Goal: Find specific fact: Find specific fact

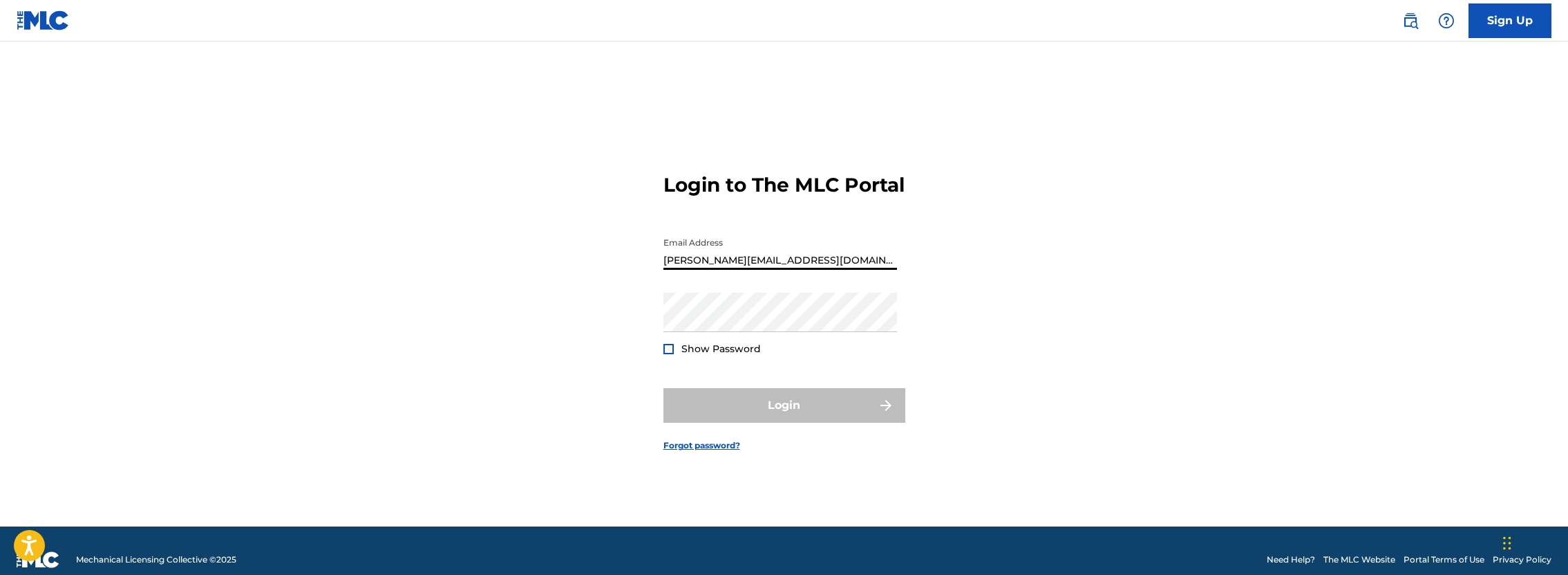
type input "[PERSON_NAME][EMAIL_ADDRESS][DOMAIN_NAME]"
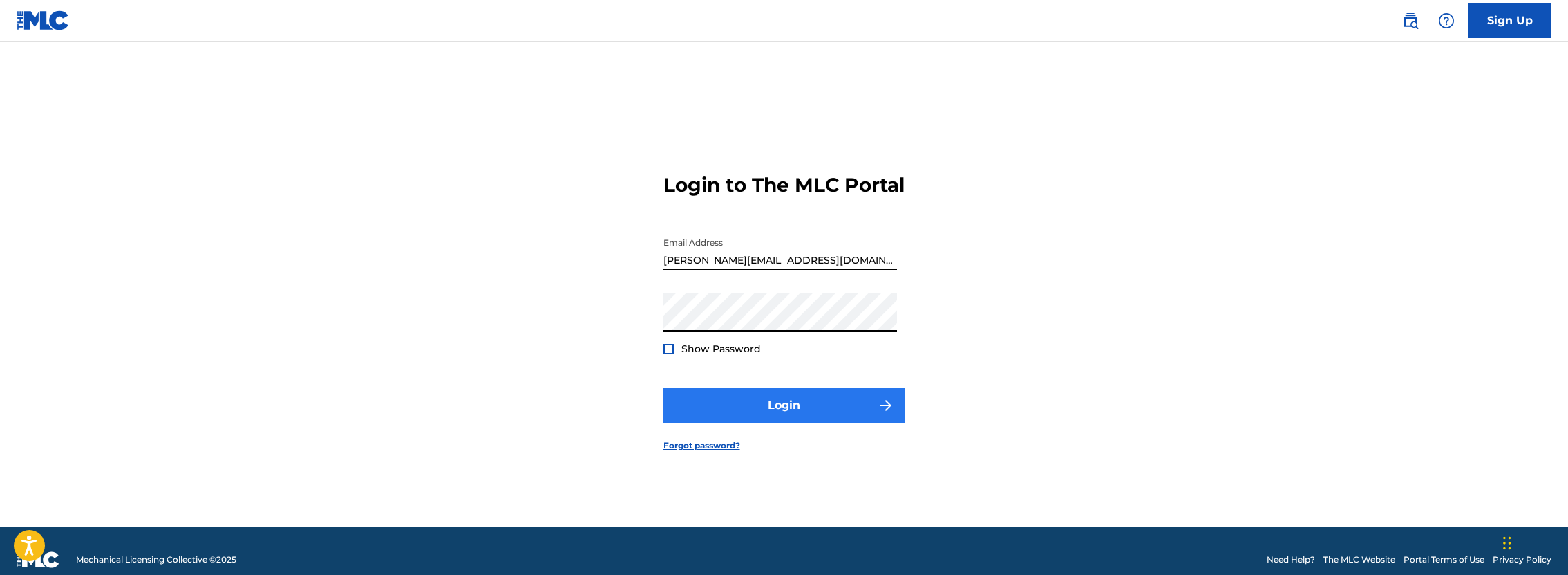
click at [797, 423] on button "Login" at bounding box center [784, 405] width 242 height 34
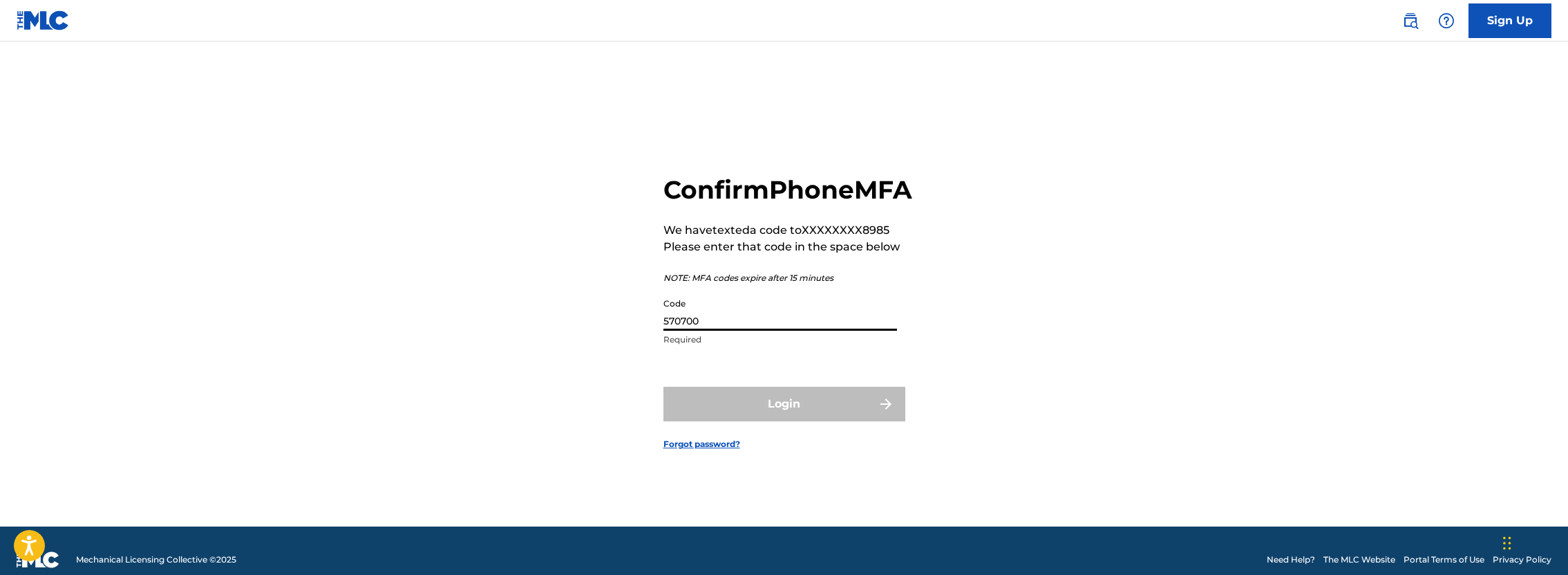
type input "570700"
click at [784, 419] on button "Login" at bounding box center [784, 404] width 242 height 34
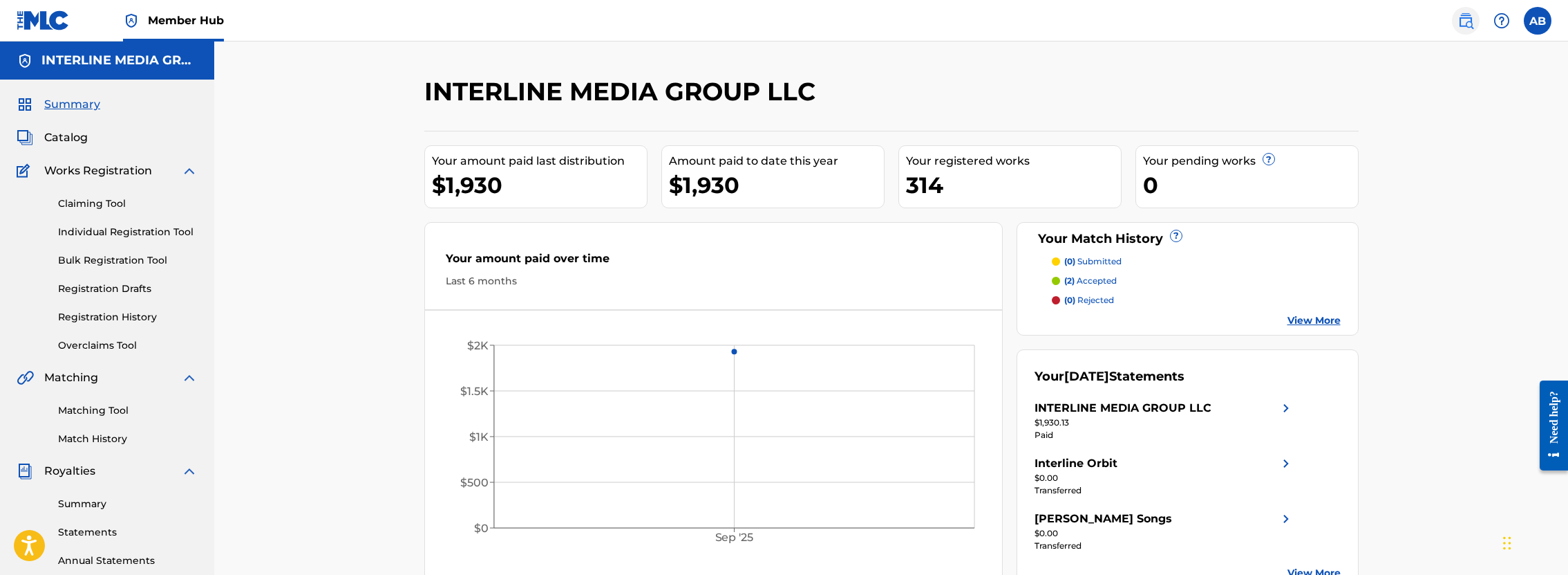
click at [1461, 24] on img at bounding box center [1466, 21] width 16 height 16
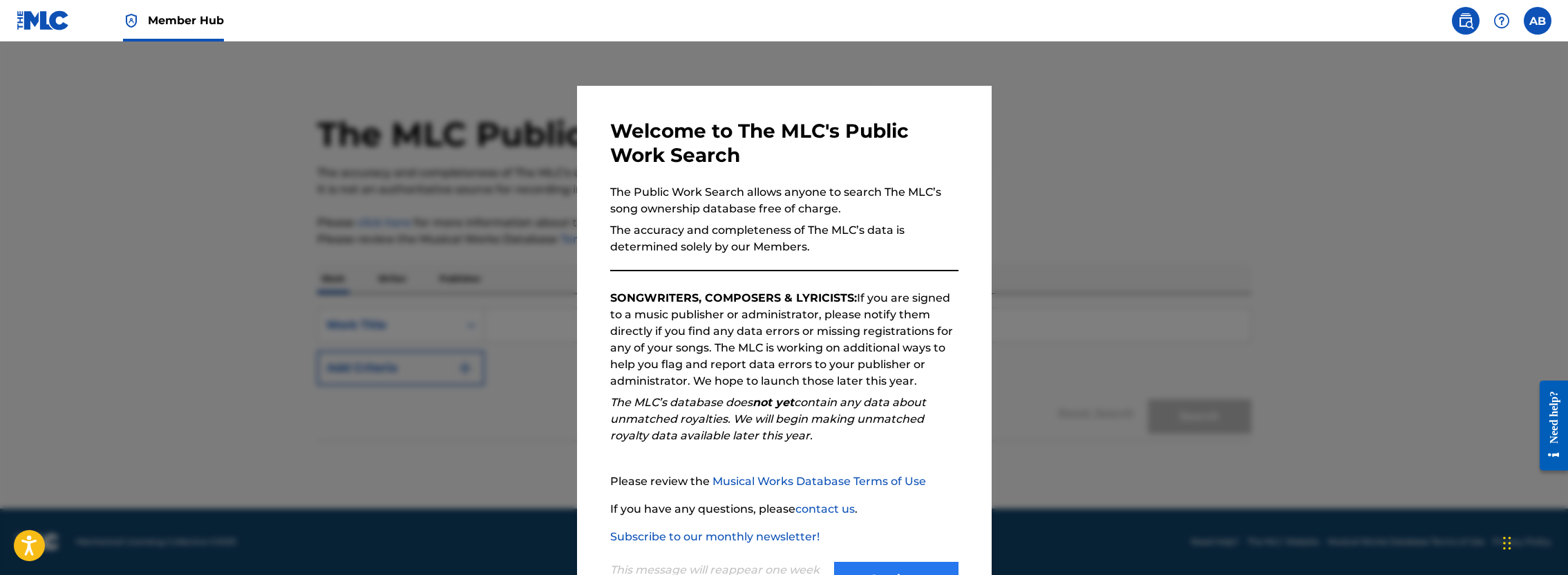
click at [911, 569] on button "Continue" at bounding box center [896, 579] width 125 height 34
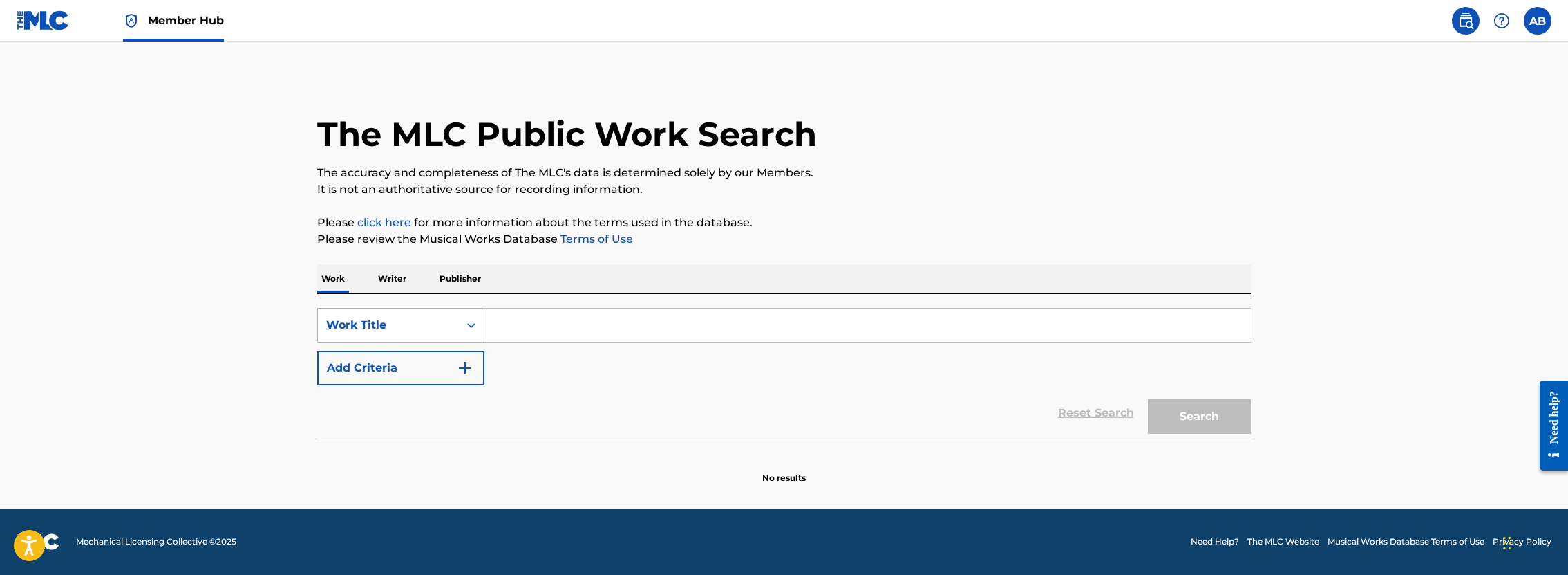
click at [445, 320] on div "Work Title" at bounding box center [388, 325] width 125 height 16
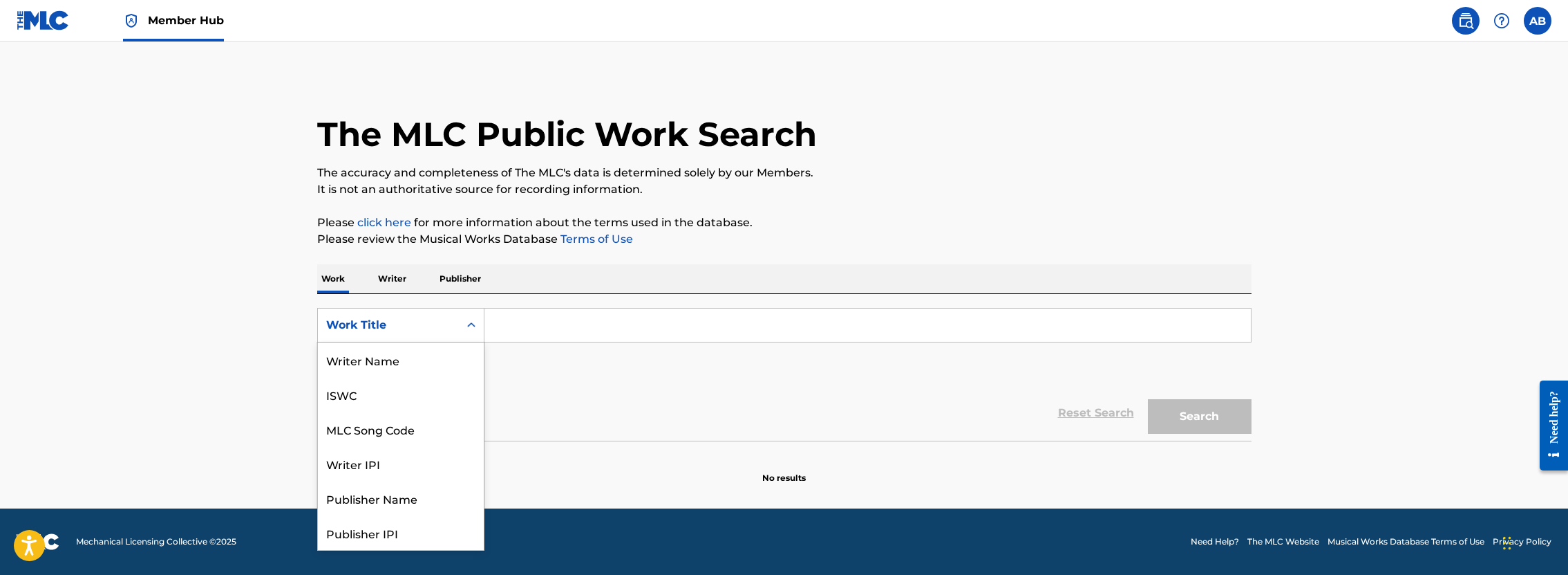
scroll to position [69, 0]
click at [428, 360] on div "MLC Song Code" at bounding box center [401, 359] width 166 height 34
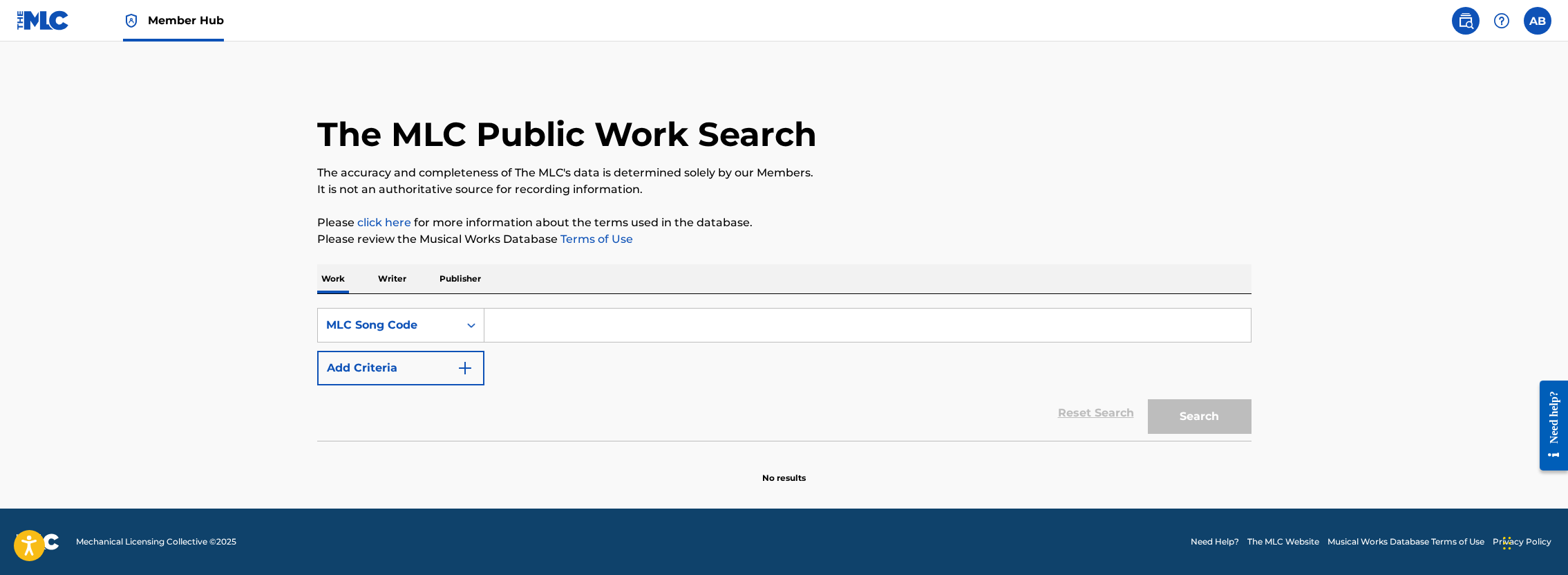
click at [679, 318] on input "Search Form" at bounding box center [867, 325] width 766 height 33
type input "CJ8GGL"
click at [1197, 426] on button "Search" at bounding box center [1199, 416] width 104 height 34
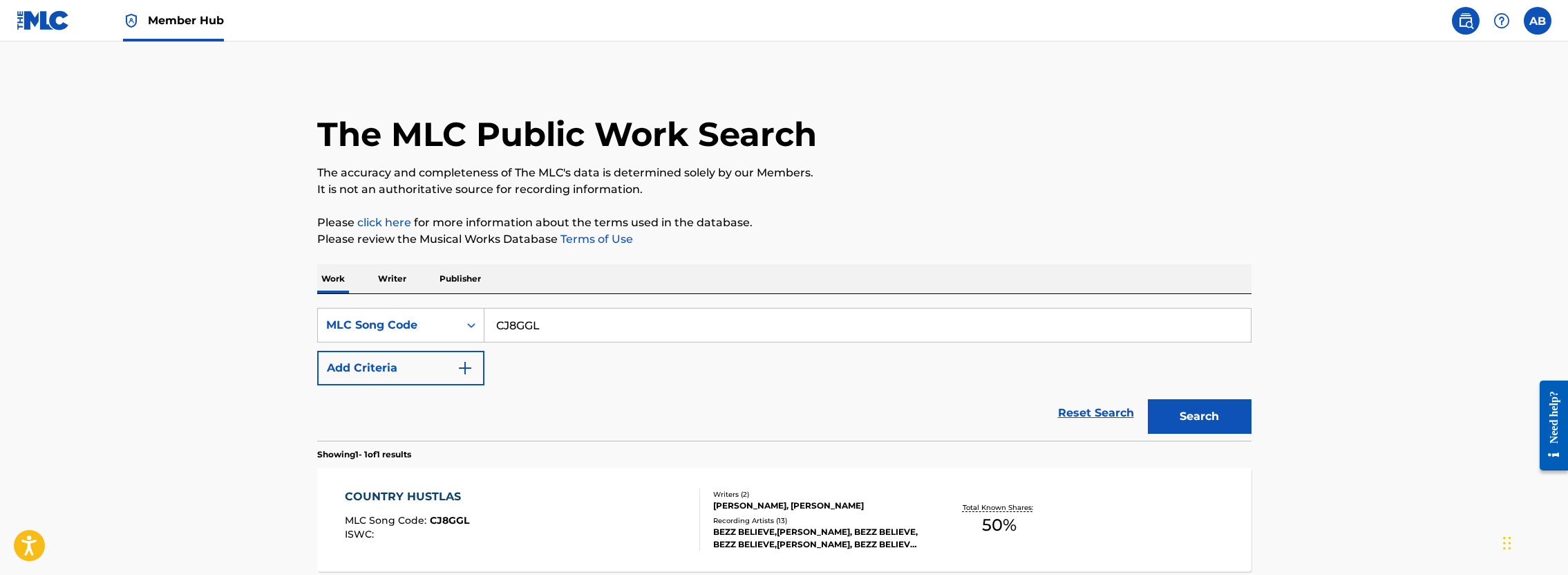
scroll to position [135, 0]
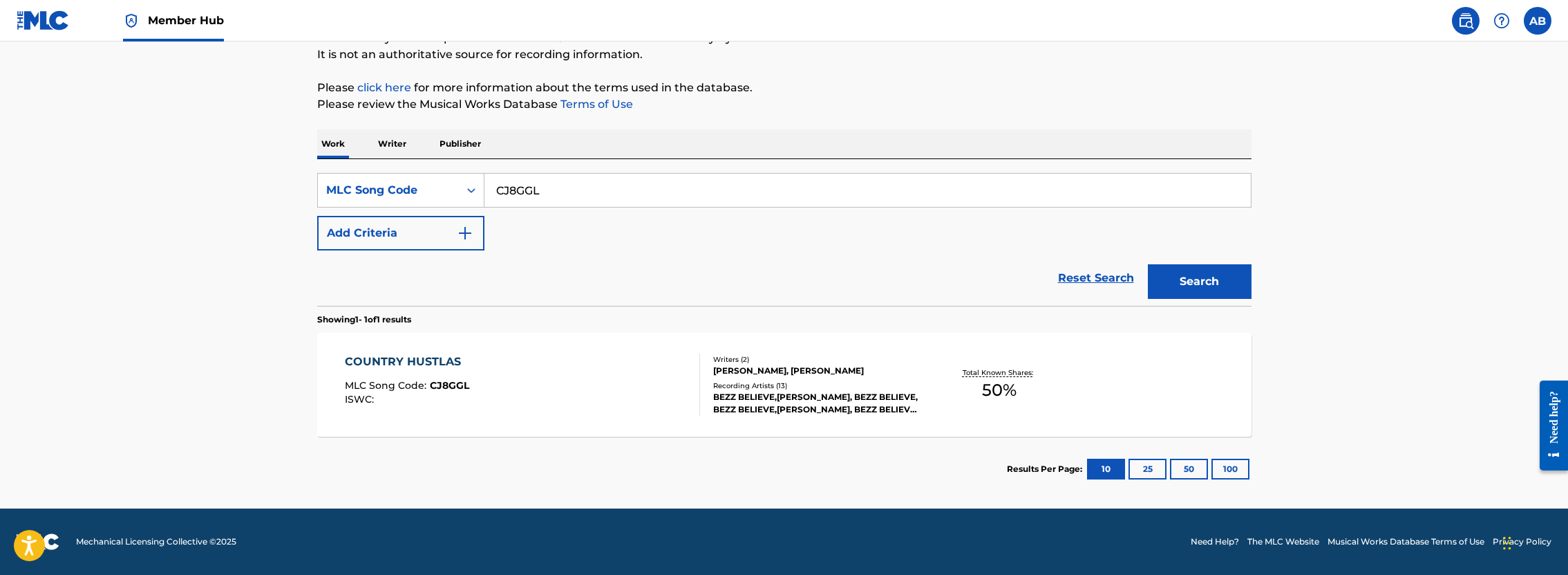
click at [434, 364] on div "COUNTRY HUSTLAS" at bounding box center [407, 361] width 125 height 16
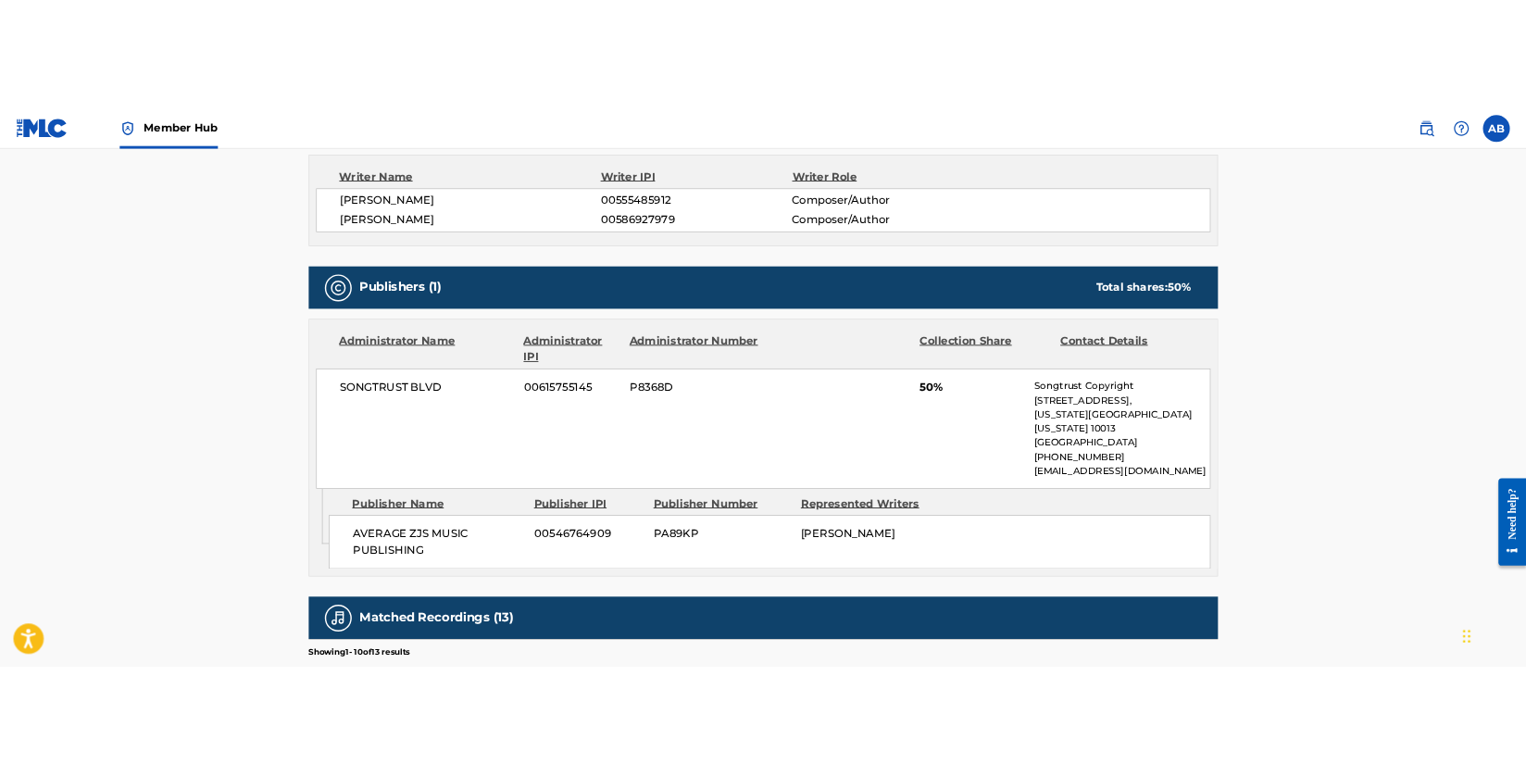
scroll to position [516, 0]
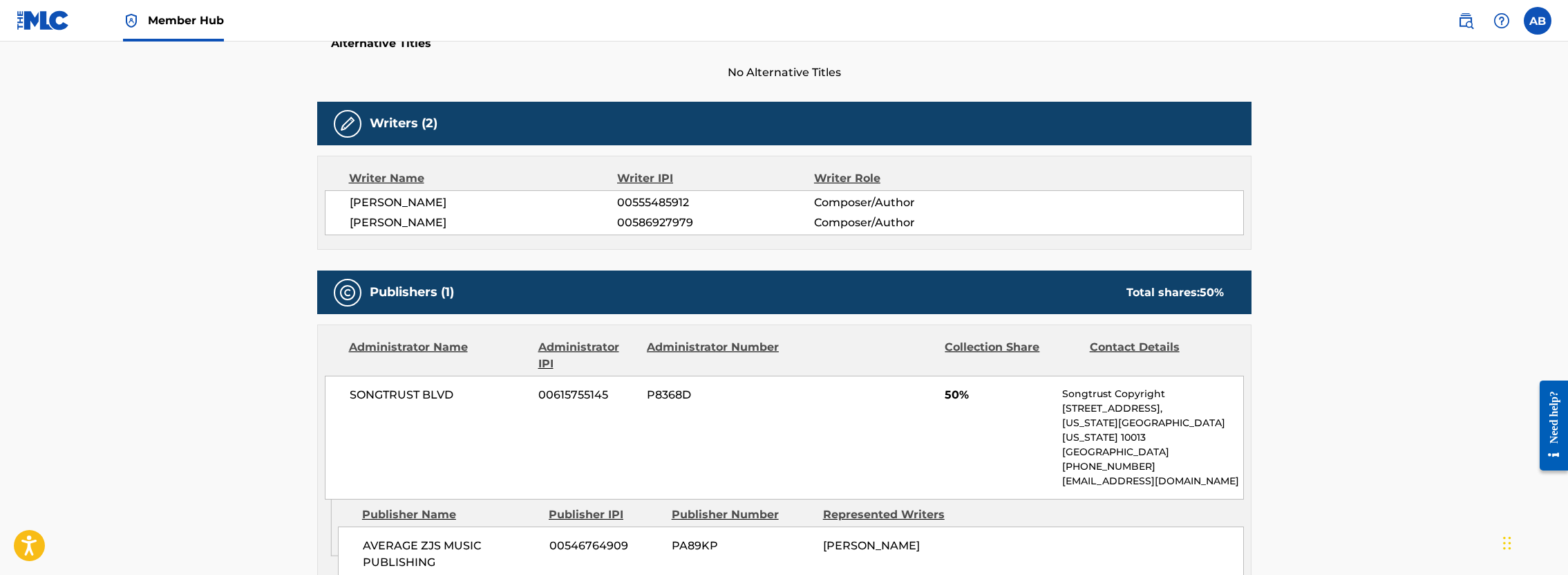
click at [663, 226] on span "00586927979" at bounding box center [715, 223] width 196 height 16
copy span "00586927979"
click at [831, 245] on div "Writer Name Writer IPI Writer Role [PERSON_NAME] 00555485912 Composer/Author [P…" at bounding box center [784, 202] width 934 height 94
click at [494, 217] on span "[PERSON_NAME]" at bounding box center [484, 223] width 268 height 16
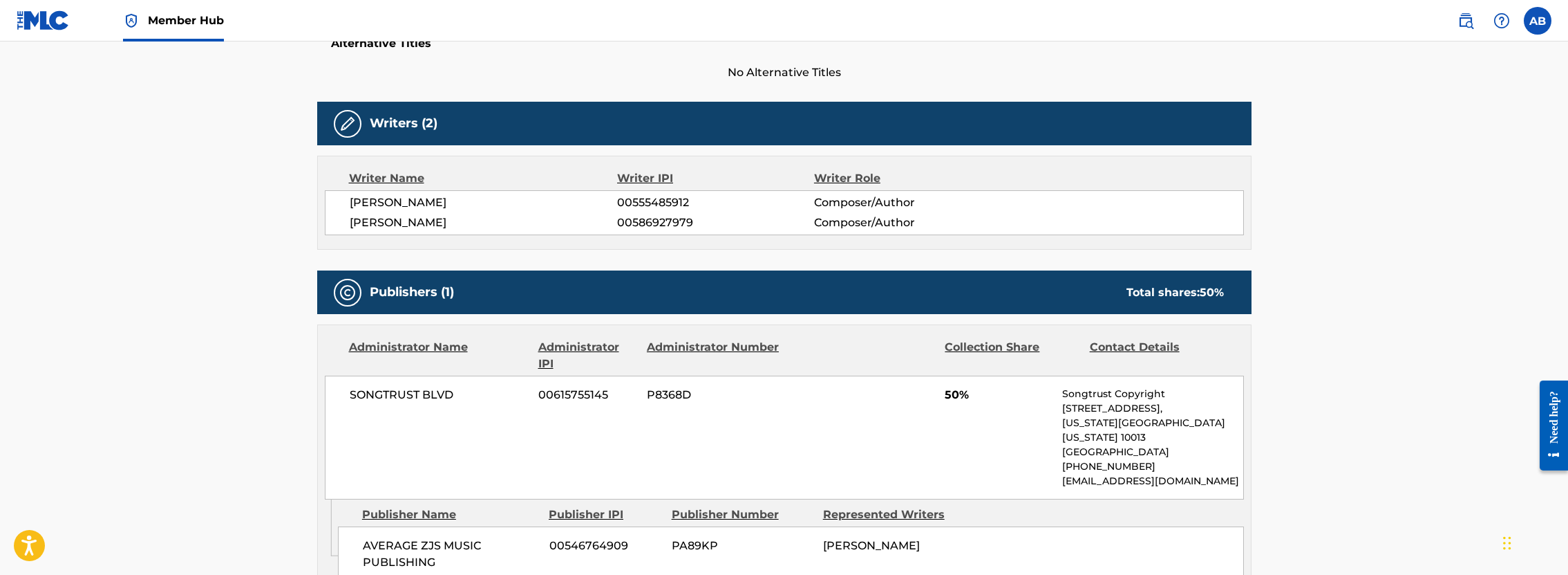
click at [494, 217] on span "[PERSON_NAME]" at bounding box center [484, 223] width 268 height 16
copy span "[PERSON_NAME]"
click at [1401, 196] on main "< Back to public search results Copy work link COUNTRY HUSTLAS Work Detail Memb…" at bounding box center [784, 391] width 1568 height 1470
click at [921, 419] on div "SONGTRUST BLVD 00615755145 P8368D 50% Songtrust Copyright [STREET_ADDRESS][US_S…" at bounding box center [784, 438] width 919 height 124
click at [913, 440] on div "SONGTRUST BLVD 00615755145 P8368D 50% Songtrust Copyright [STREET_ADDRESS][US_S…" at bounding box center [784, 438] width 919 height 124
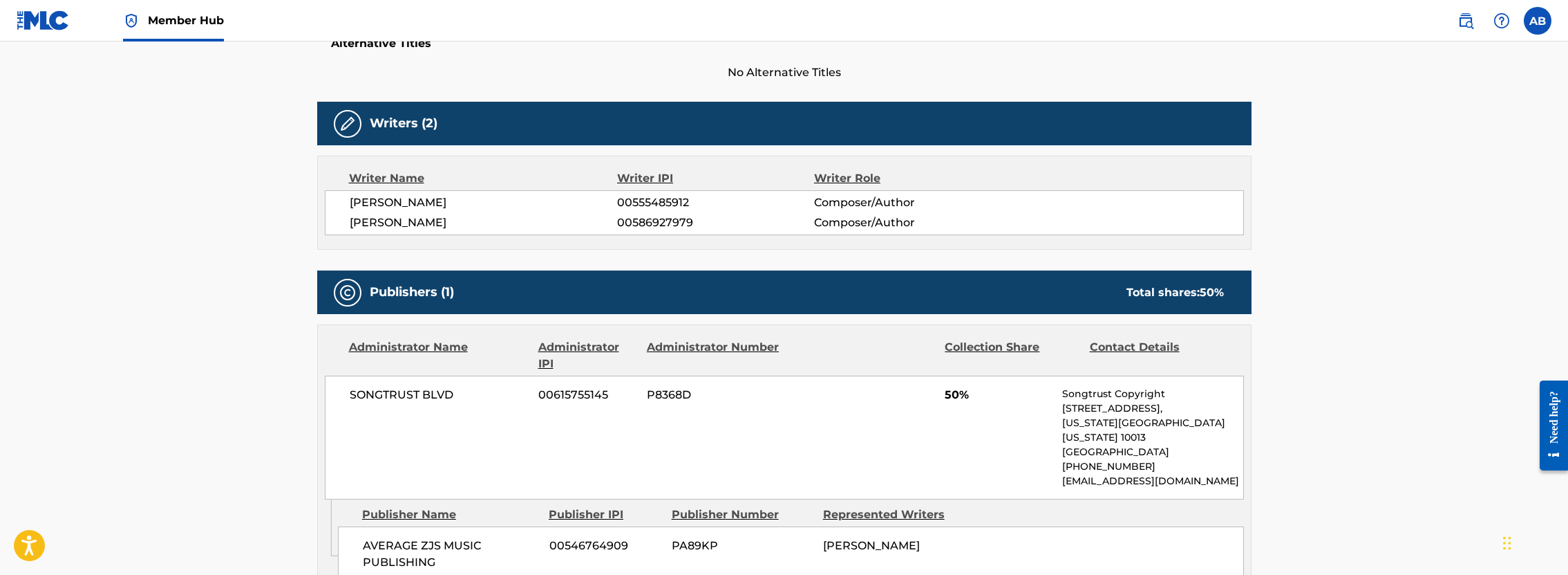
click at [800, 451] on div "SONGTRUST BLVD 00615755145 P8368D 50% Songtrust Copyright [STREET_ADDRESS][US_S…" at bounding box center [784, 438] width 919 height 124
click at [936, 444] on div "SONGTRUST BLVD 00615755145 P8368D 50% Songtrust Copyright [STREET_ADDRESS][US_S…" at bounding box center [784, 438] width 919 height 124
click at [443, 452] on div "SONGTRUST BLVD 00615755145 P8368D 50% Songtrust Copyright [STREET_ADDRESS][US_S…" at bounding box center [784, 438] width 919 height 124
click at [269, 419] on main "< Back to public search results Copy work link COUNTRY HUSTLAS Work Detail Memb…" at bounding box center [784, 391] width 1568 height 1470
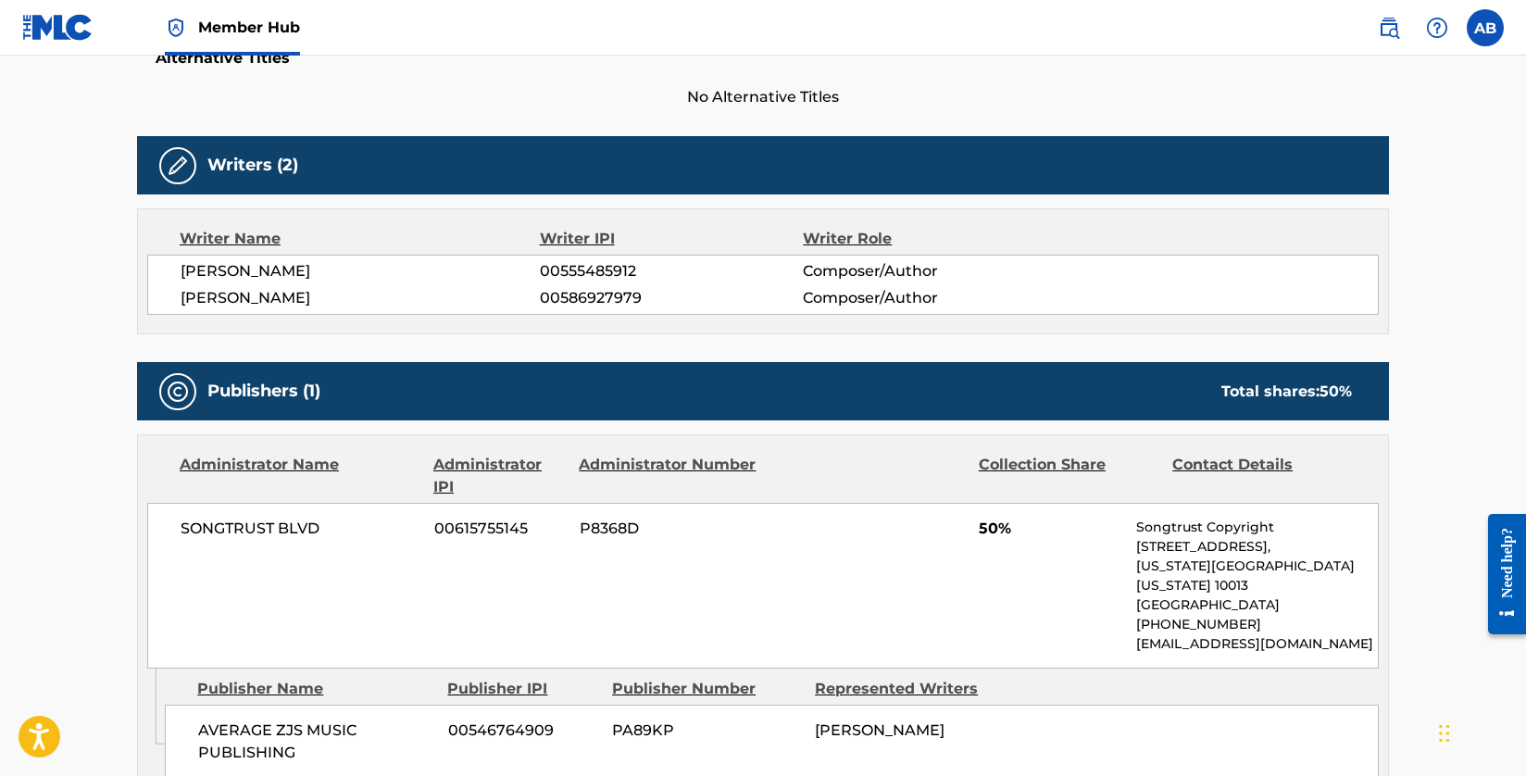
click at [849, 610] on div "SONGTRUST BLVD 00615755145 P8368D 50% Songtrust Copyright [STREET_ADDRESS][US_S…" at bounding box center [763, 586] width 1232 height 166
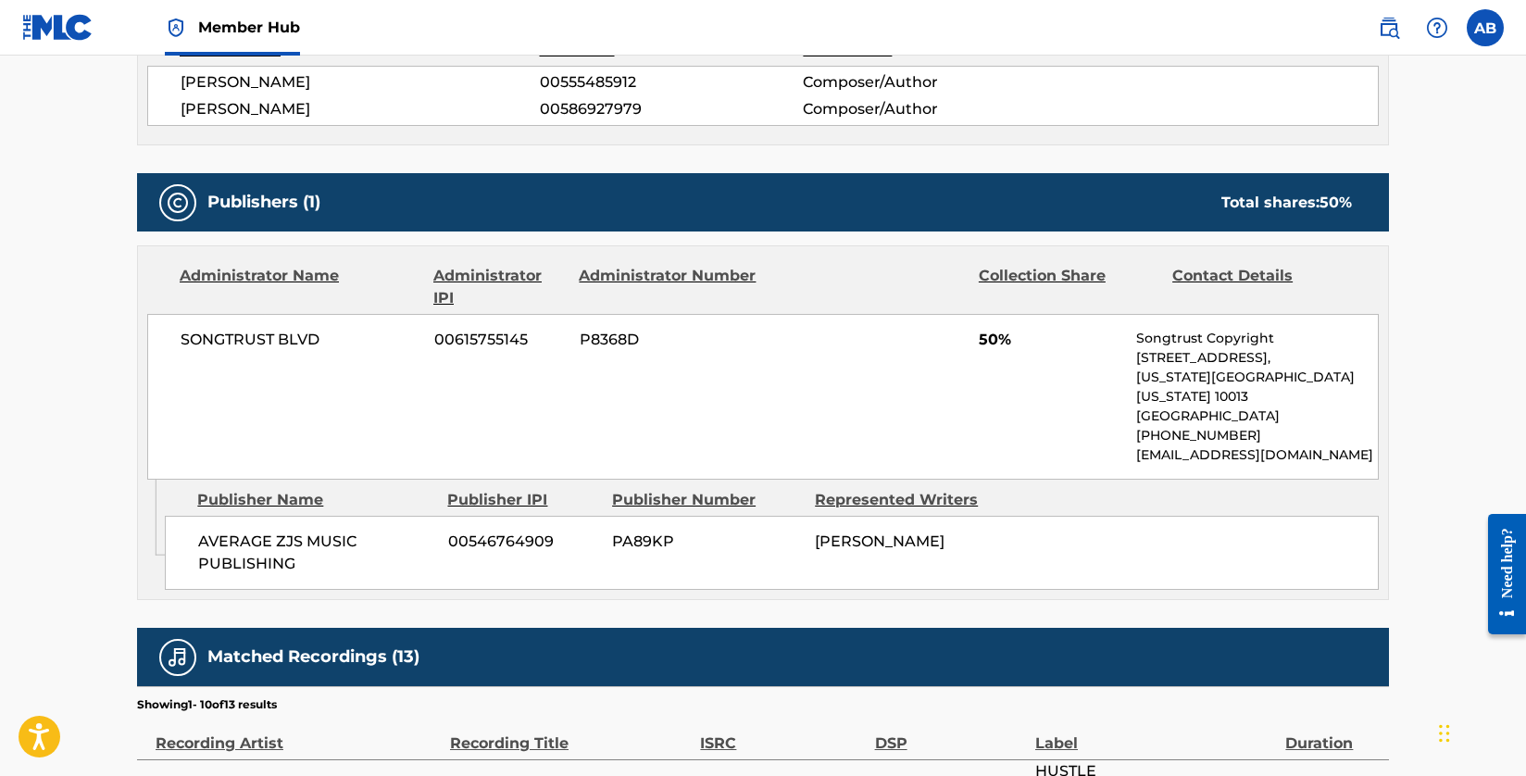
scroll to position [0, 0]
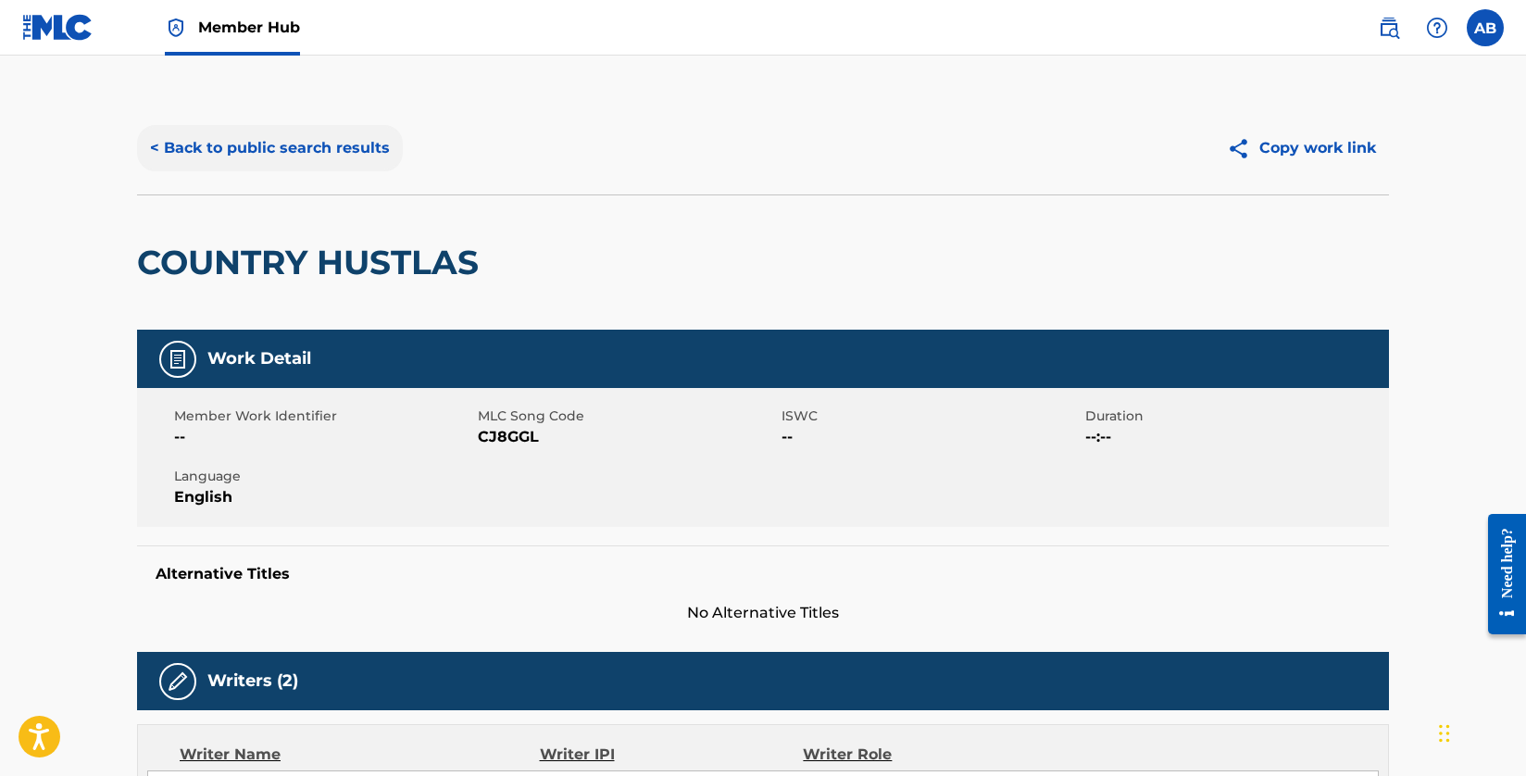
click at [228, 137] on button "< Back to public search results" at bounding box center [270, 148] width 266 height 46
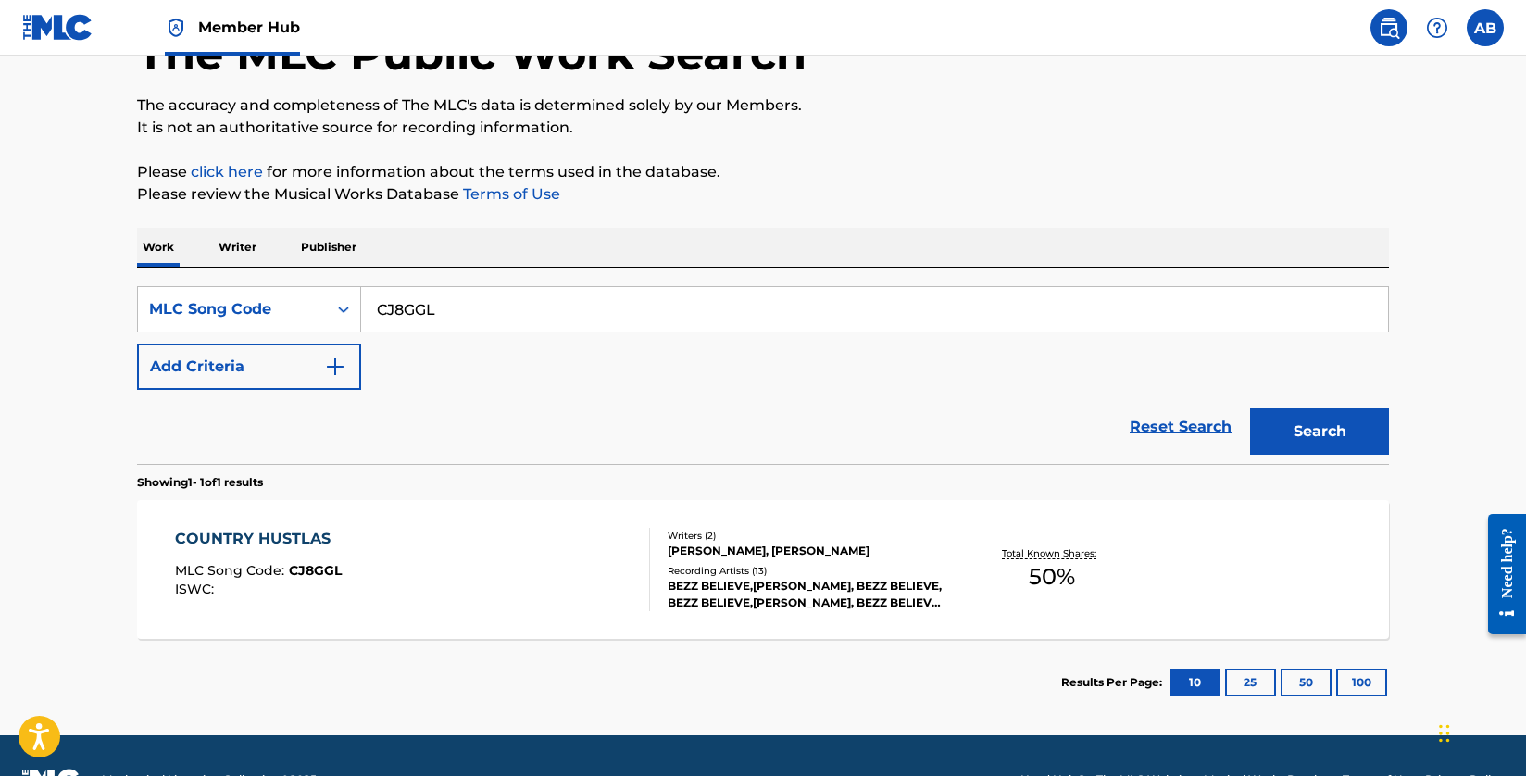
scroll to position [174, 0]
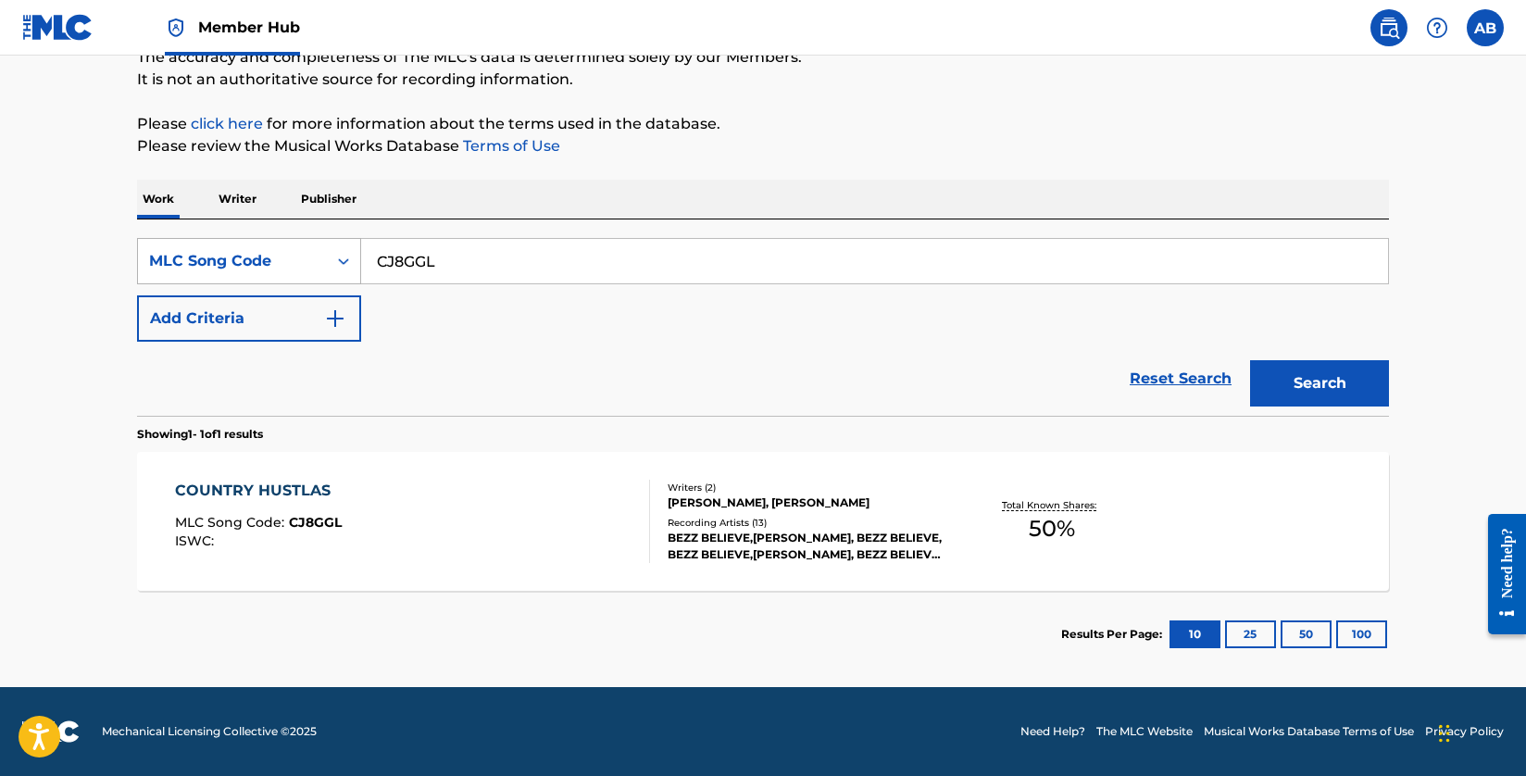
click at [257, 268] on div "MLC Song Code" at bounding box center [232, 261] width 167 height 22
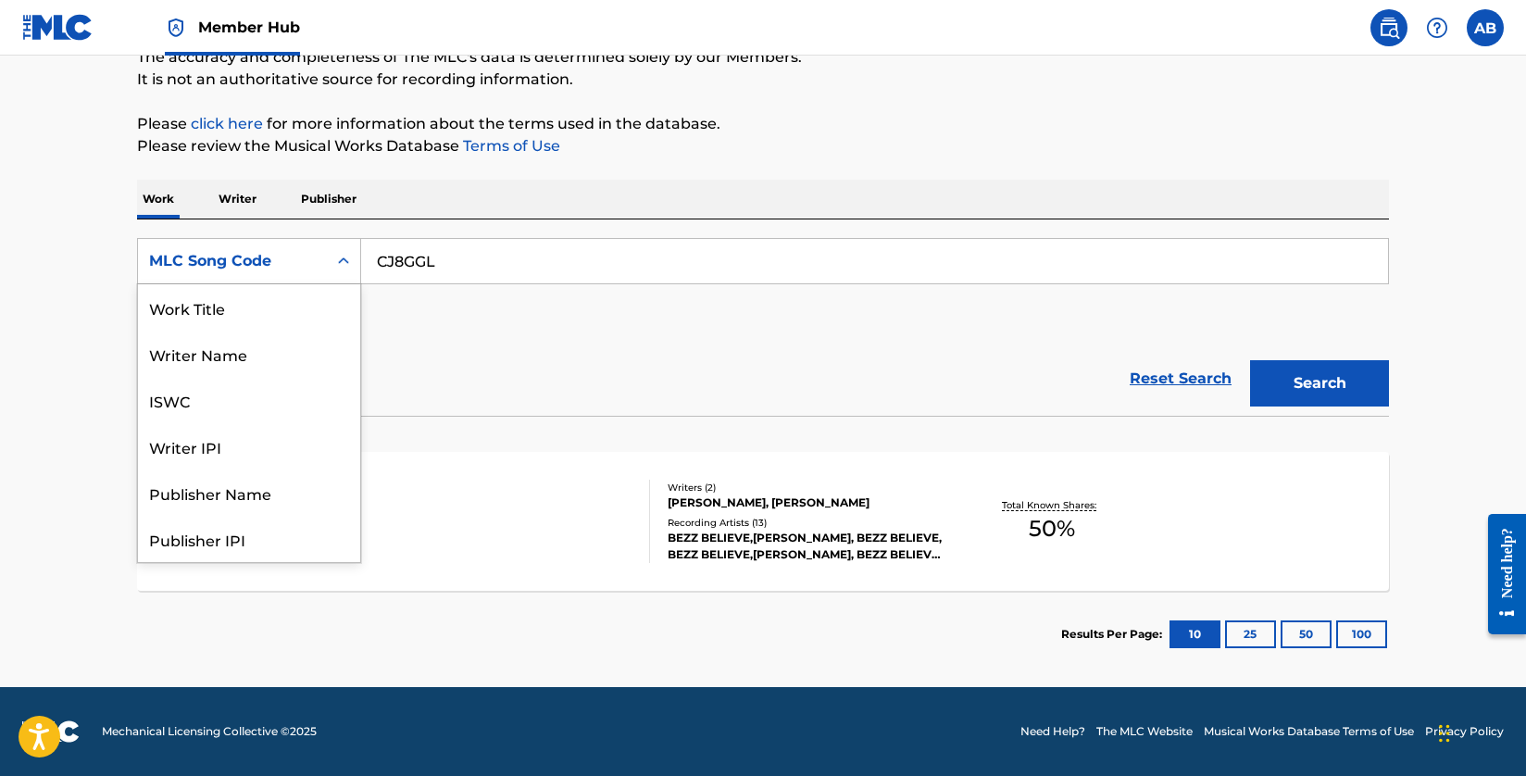
scroll to position [93, 0]
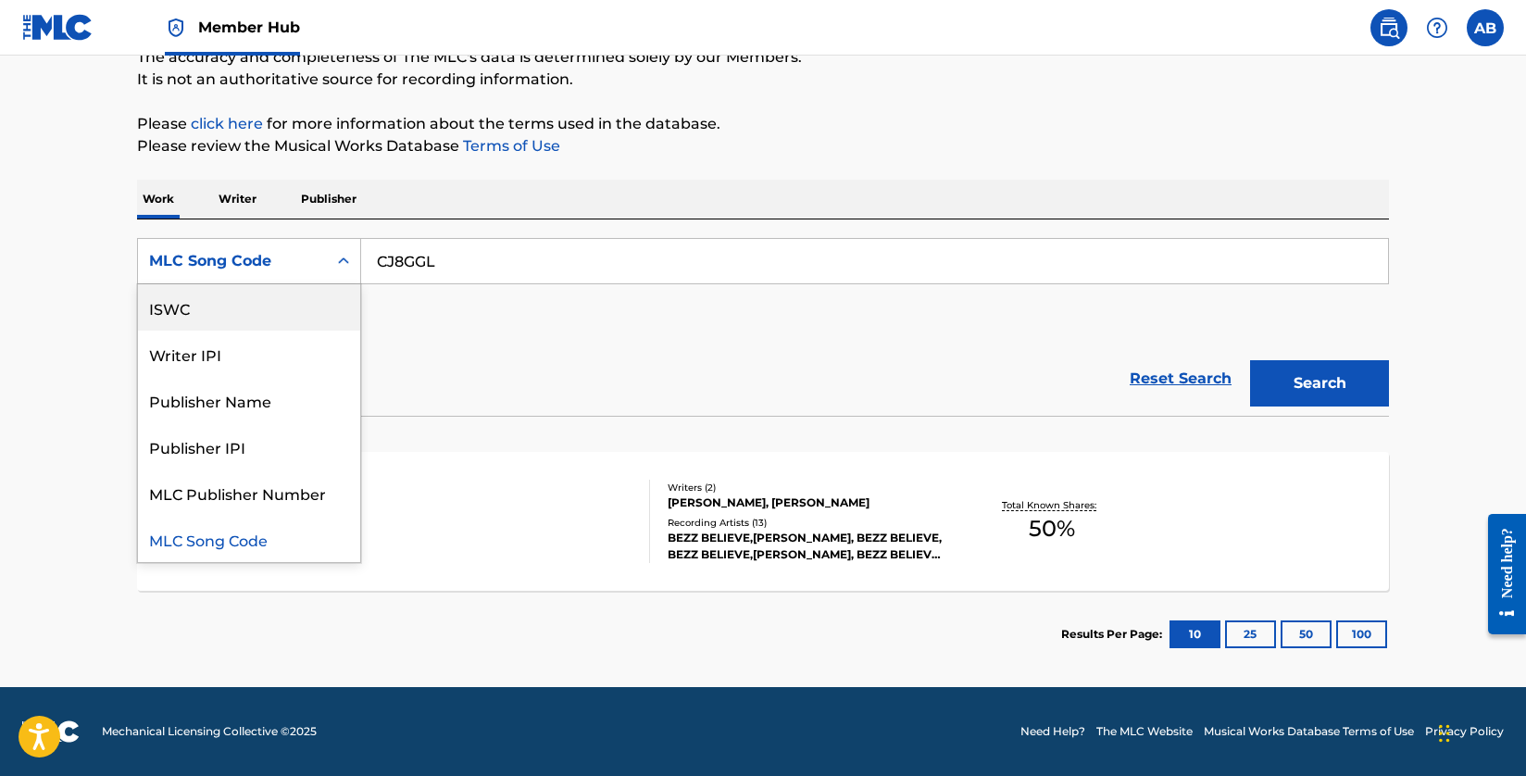
click at [748, 135] on p "Please review the Musical Works Database Terms of Use" at bounding box center [763, 146] width 1252 height 22
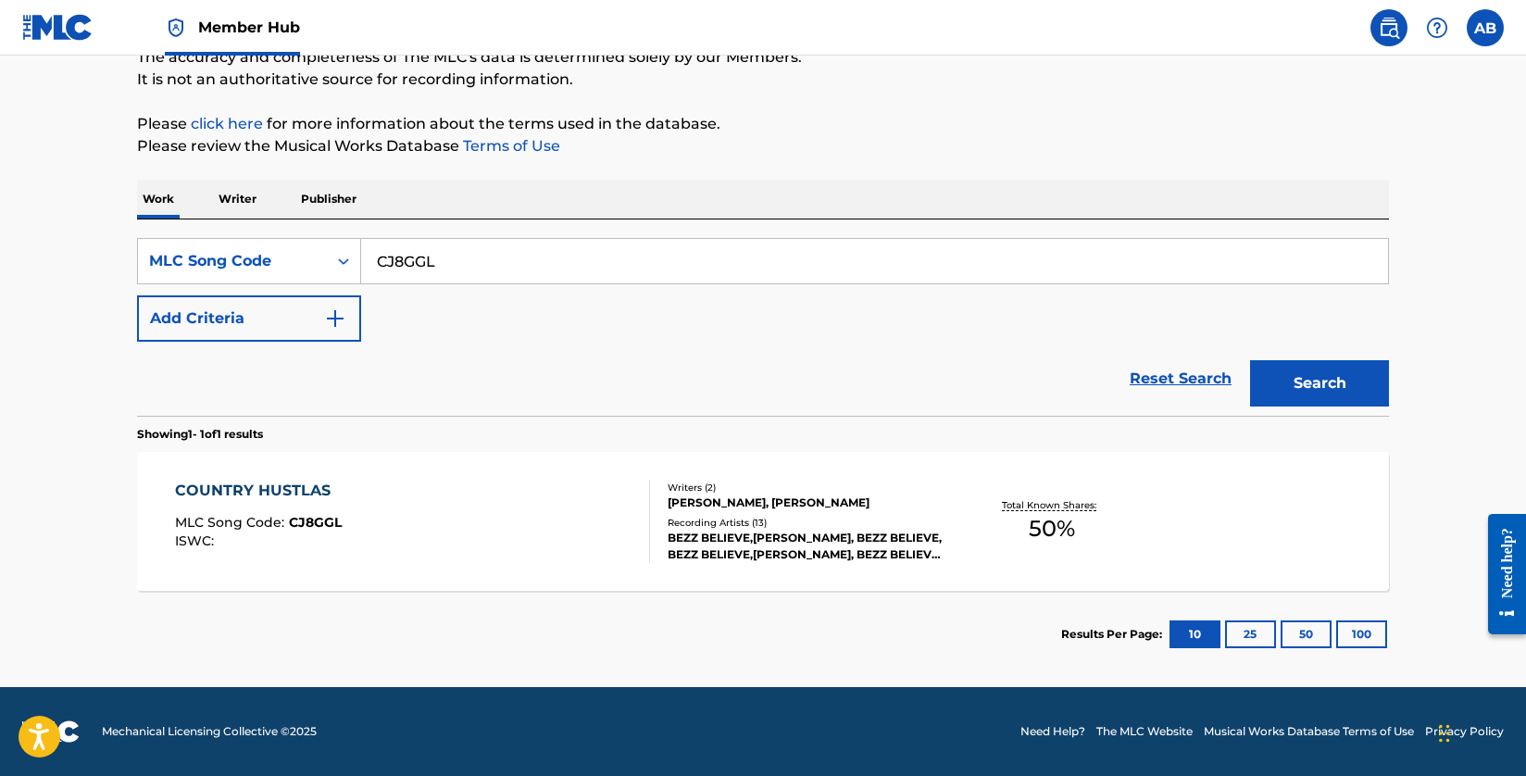
scroll to position [0, 0]
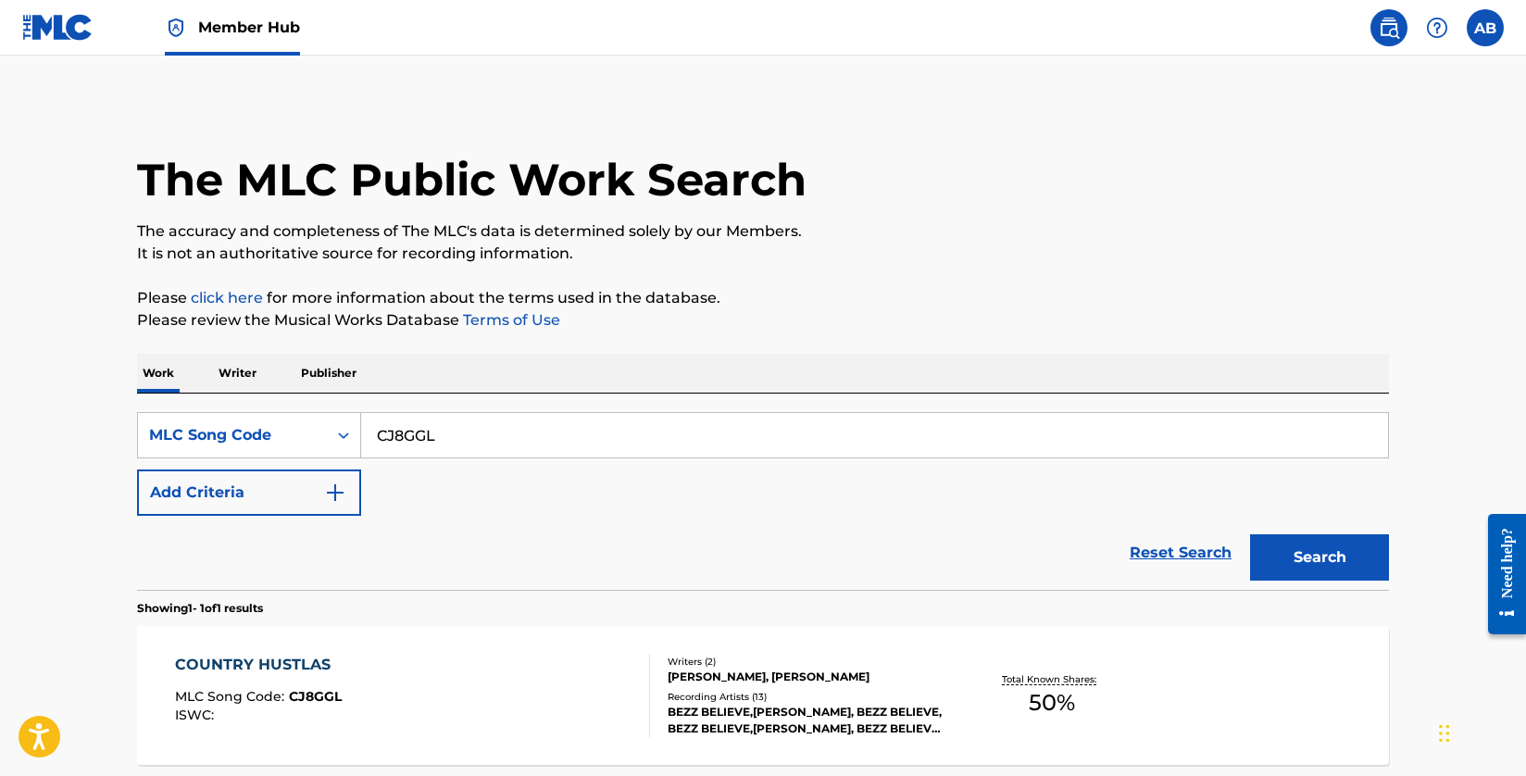
click at [36, 25] on img at bounding box center [57, 27] width 71 height 27
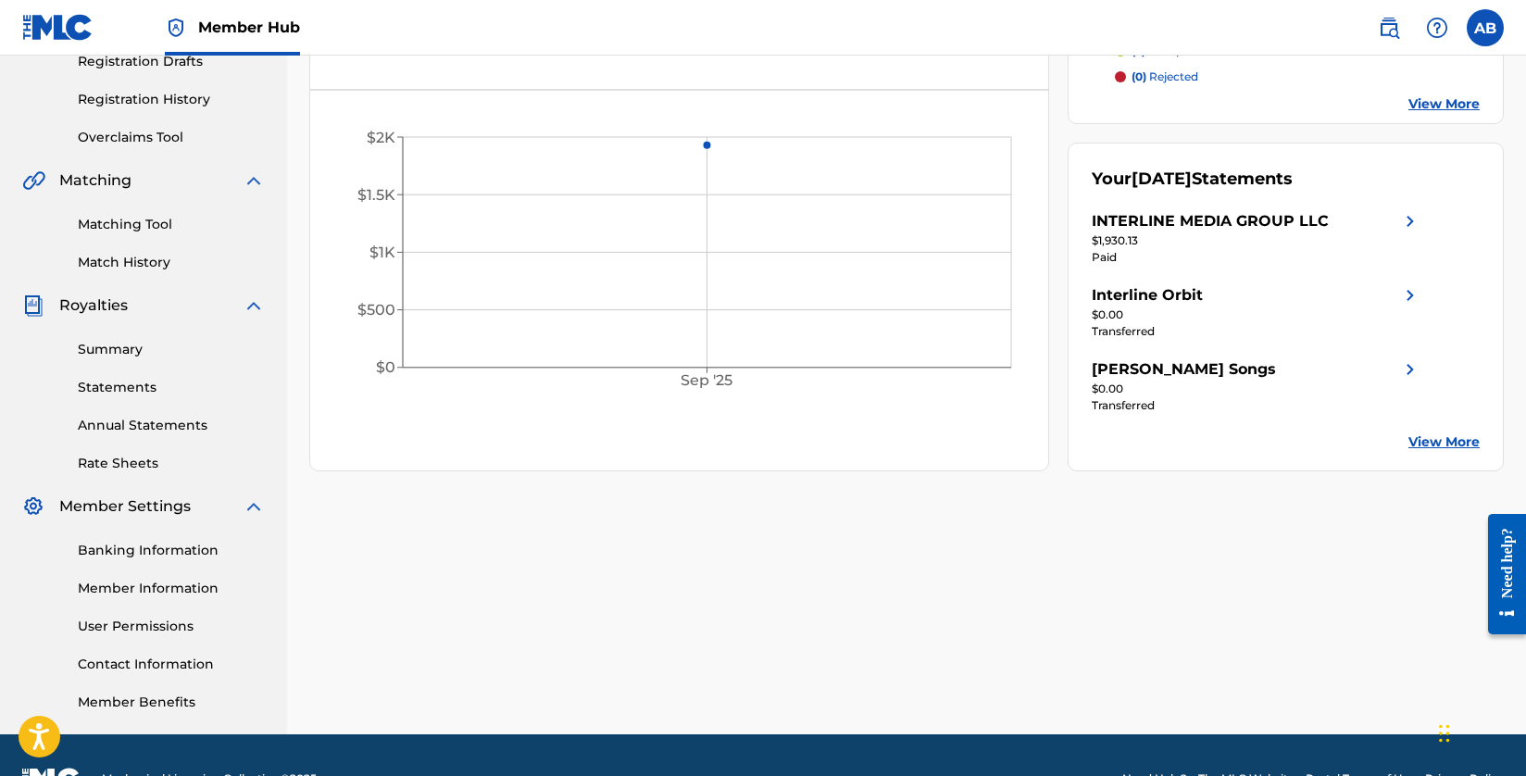
scroll to position [301, 0]
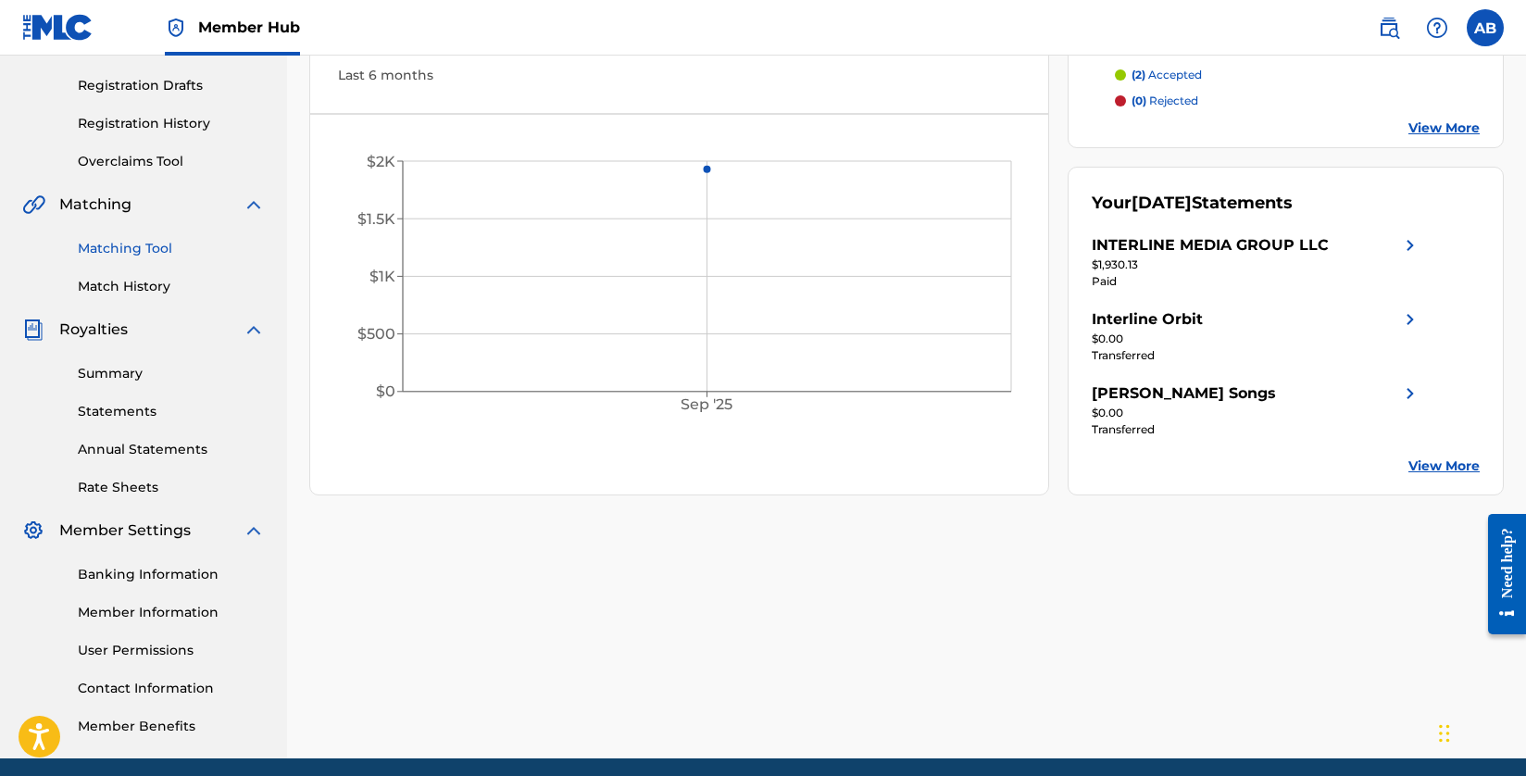
click at [151, 249] on link "Matching Tool" at bounding box center [171, 248] width 187 height 19
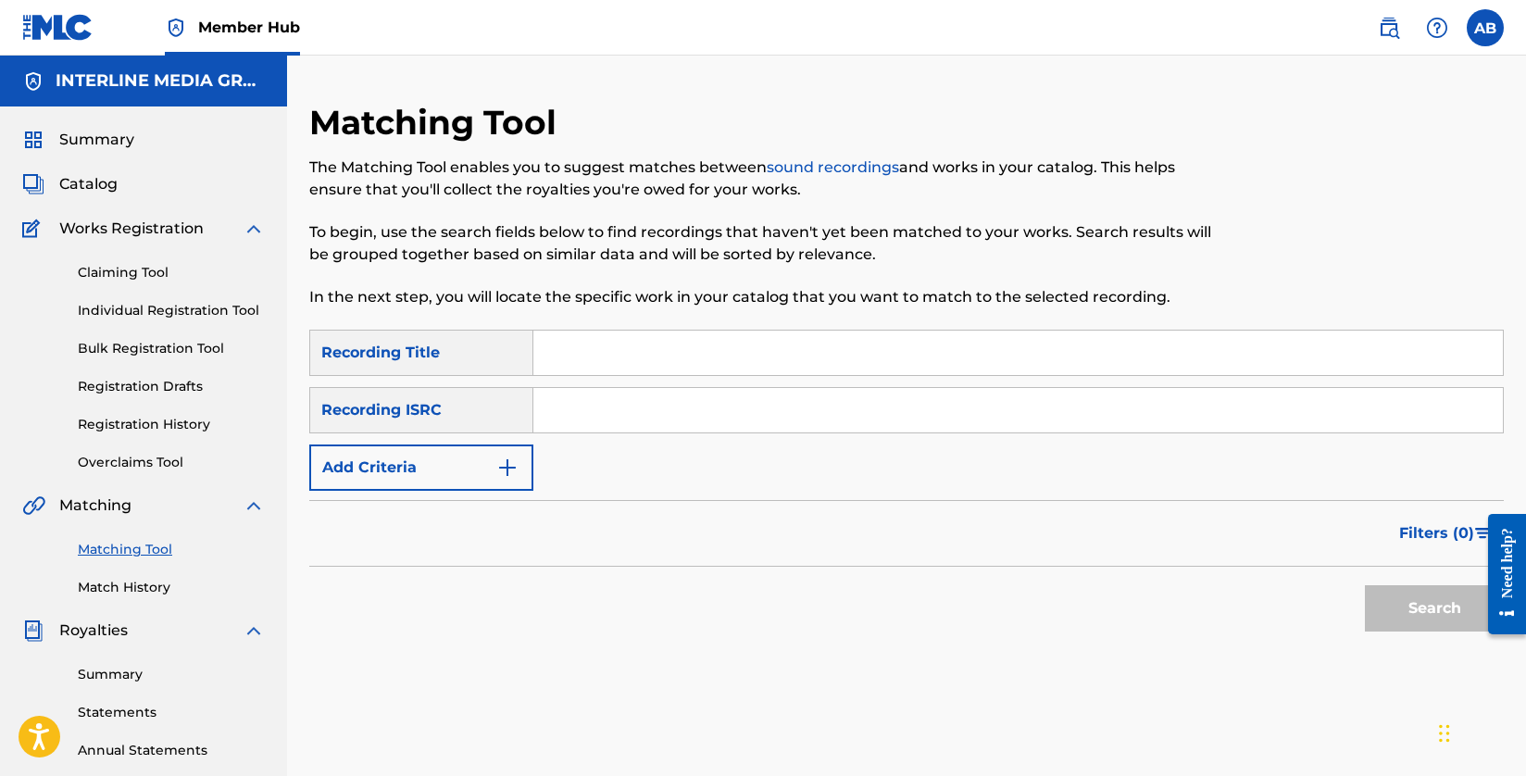
click at [650, 426] on input "Search Form" at bounding box center [1018, 410] width 970 height 44
paste input "US7VG1967512"
type input "US7VG1967512"
click at [1469, 613] on button "Search" at bounding box center [1434, 608] width 139 height 46
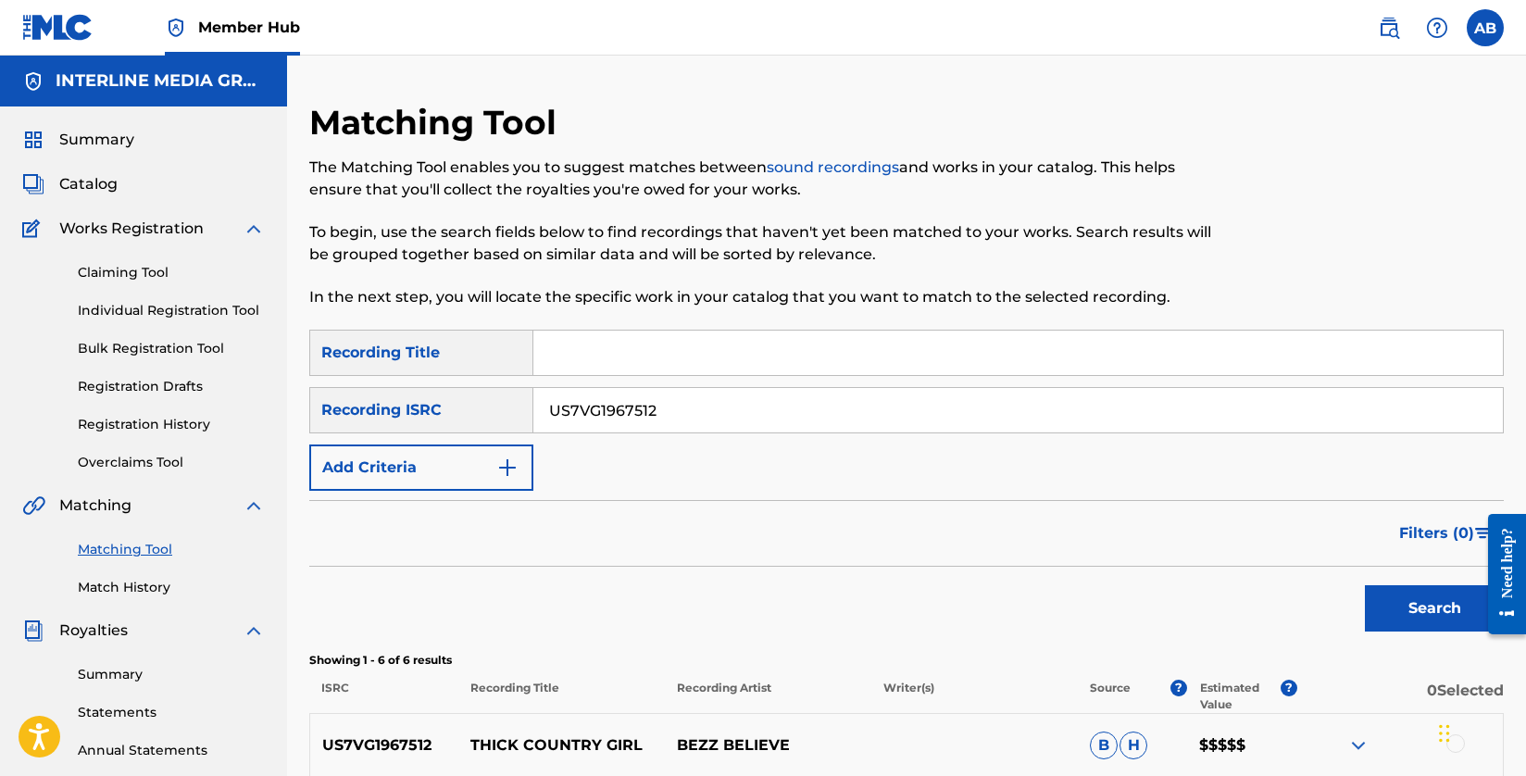
scroll to position [366, 0]
